Goal: Find specific page/section: Find specific page/section

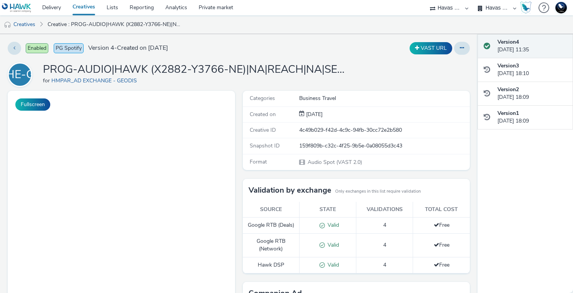
select select "43747a01-9d8e-4dea-a0e4-a98d33cfba61"
click at [38, 105] on button "Fullscreen" at bounding box center [32, 105] width 35 height 12
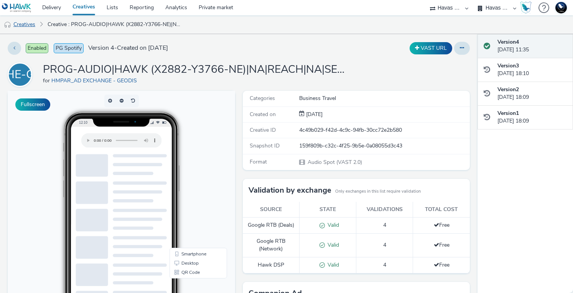
click at [32, 27] on link "Creatives" at bounding box center [19, 24] width 39 height 18
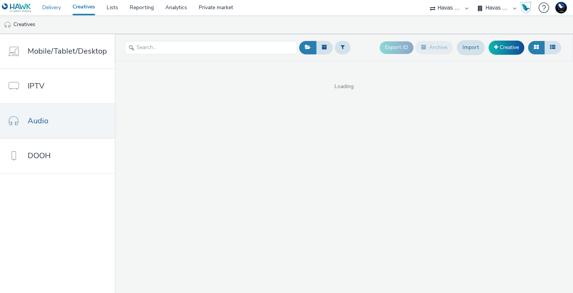
click at [54, 8] on link "Delivery" at bounding box center [51, 7] width 30 height 15
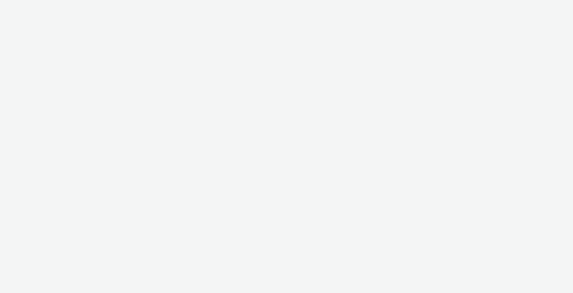
select select "43747a01-9d8e-4dea-a0e4-a98d33cfba61"
